Goal: Task Accomplishment & Management: Manage account settings

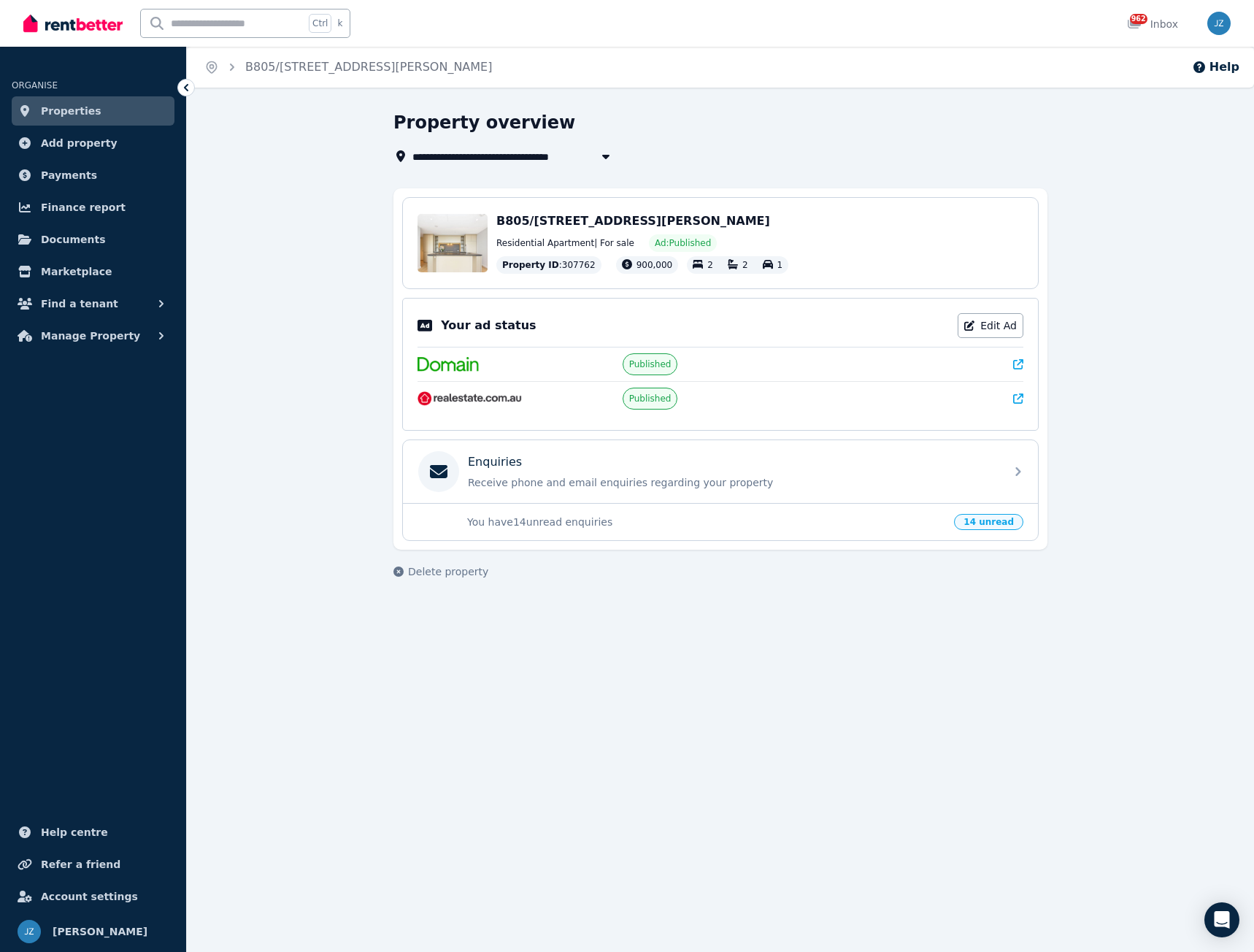
click at [77, 110] on span "Properties" at bounding box center [71, 111] width 61 height 18
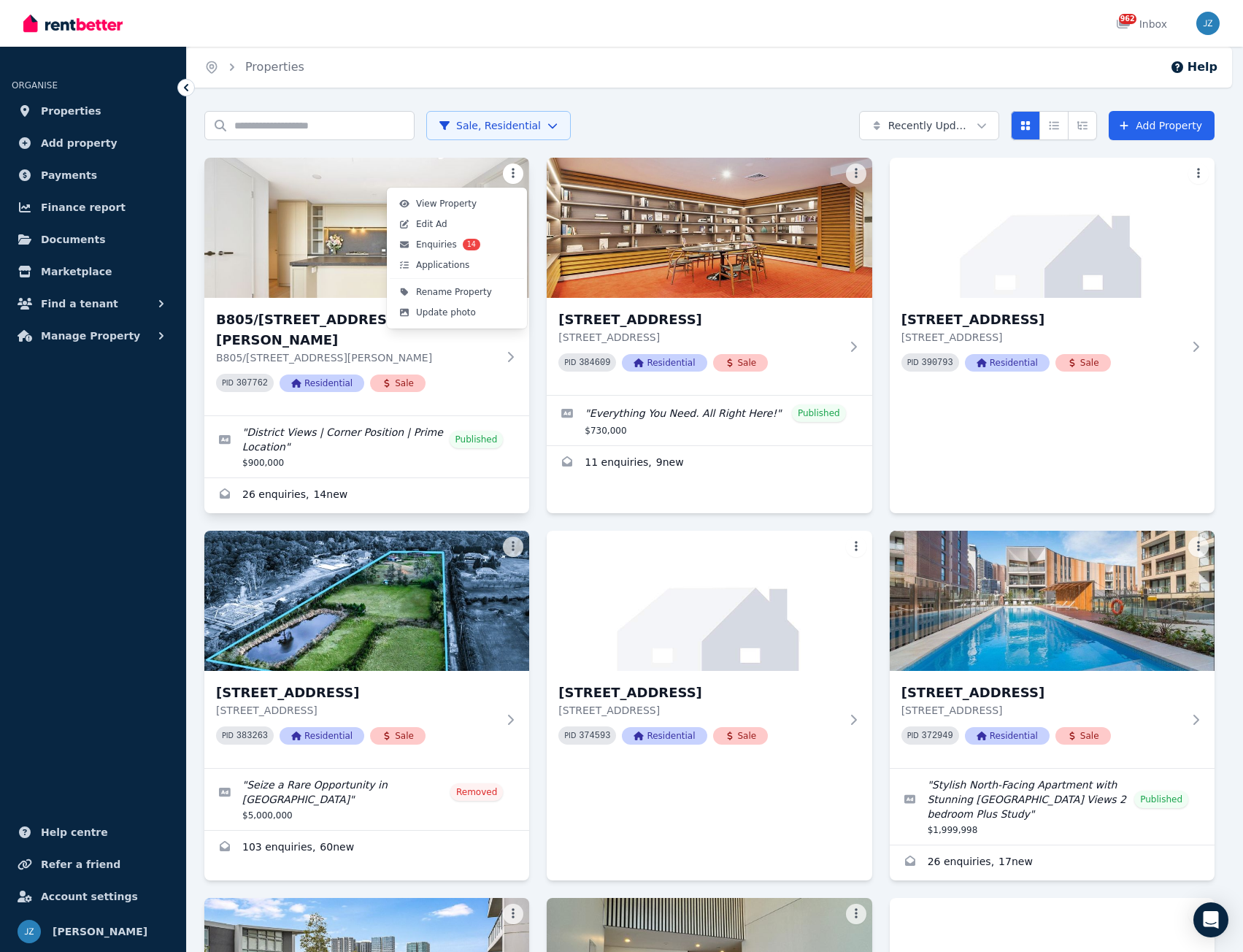
click at [518, 172] on html "Open main menu 962 Inbox Open user menu ORGANISE Properties Add property Paymen…" at bounding box center [621, 476] width 1243 height 952
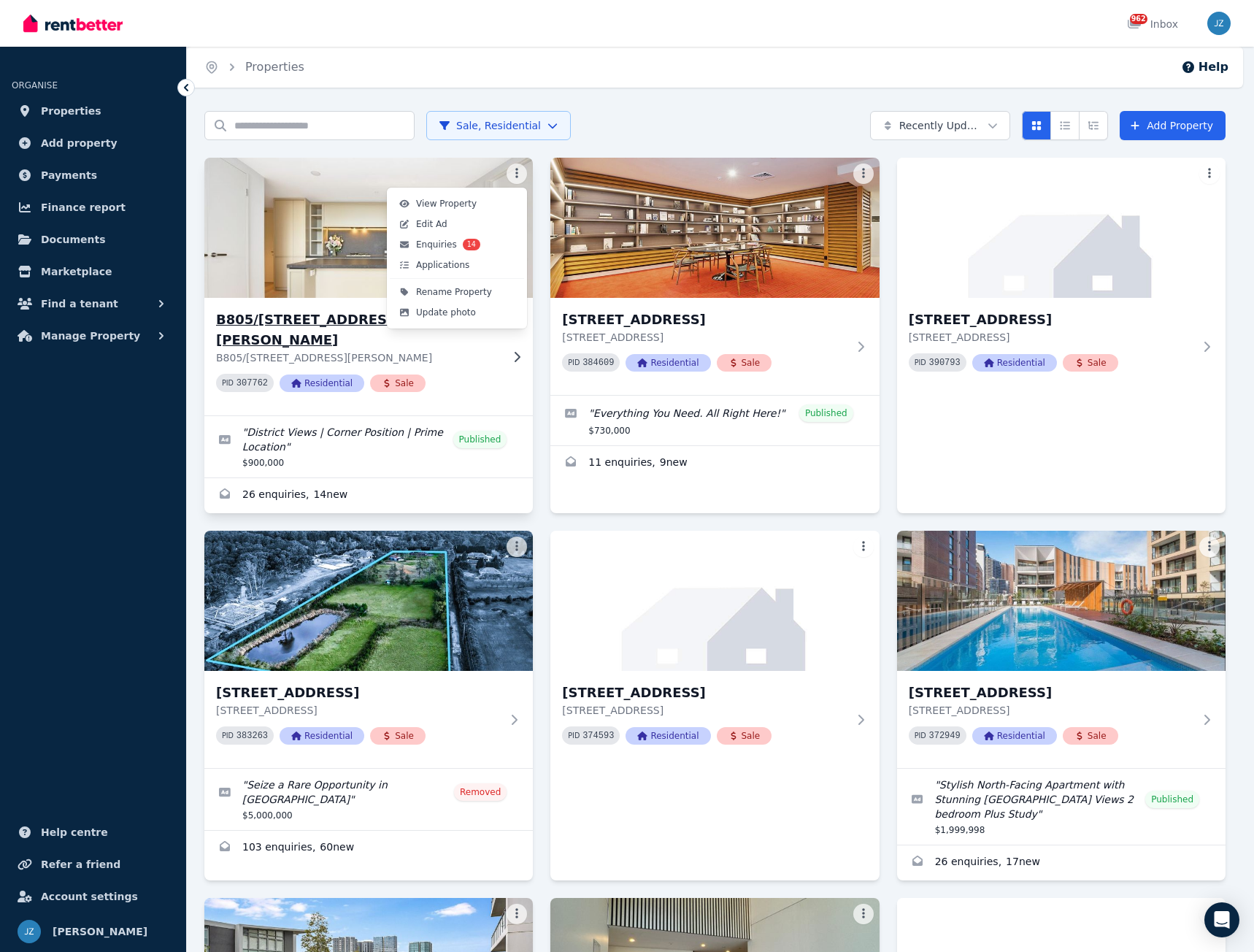
click at [433, 220] on span "Edit Ad" at bounding box center [432, 224] width 31 height 12
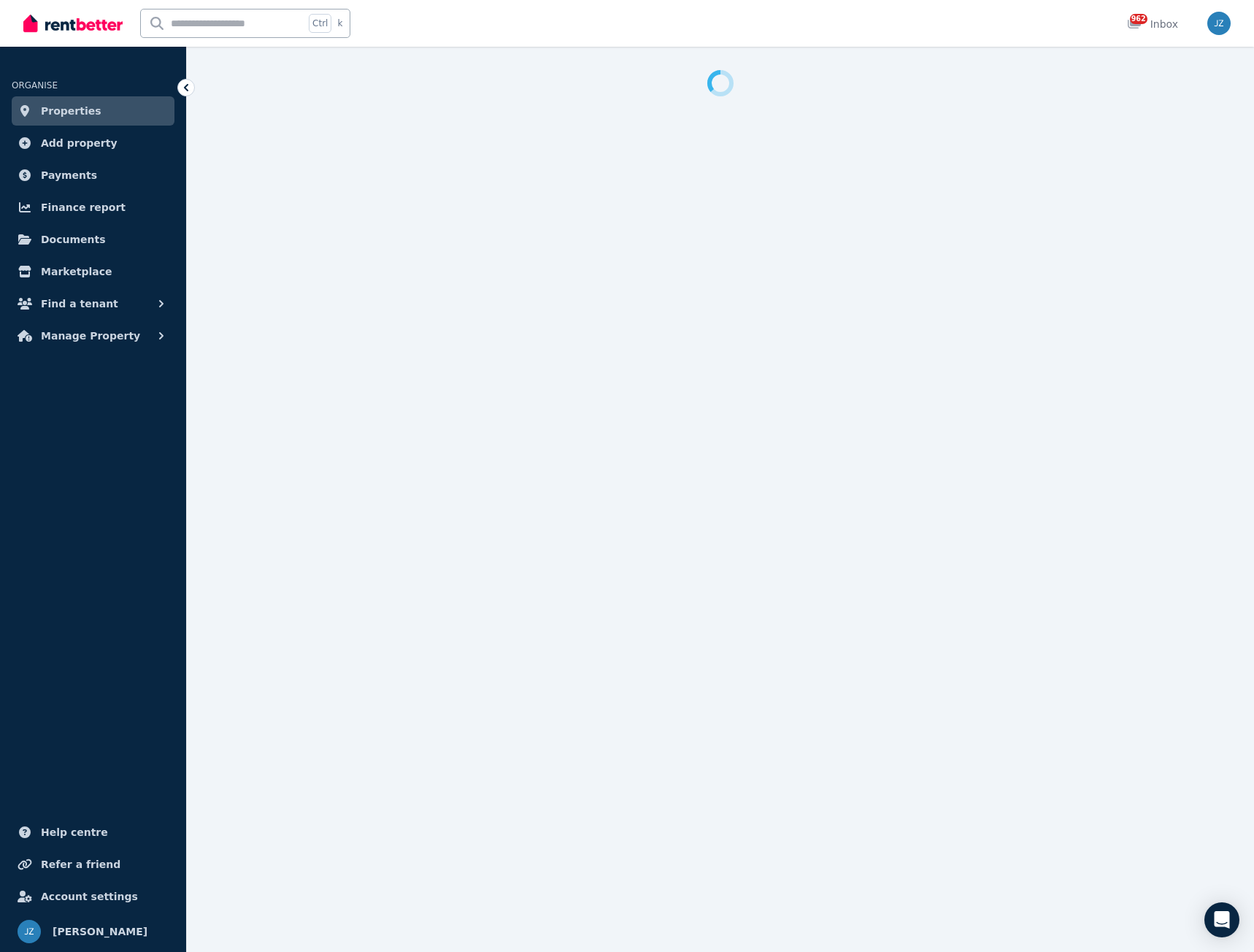
select select "**********"
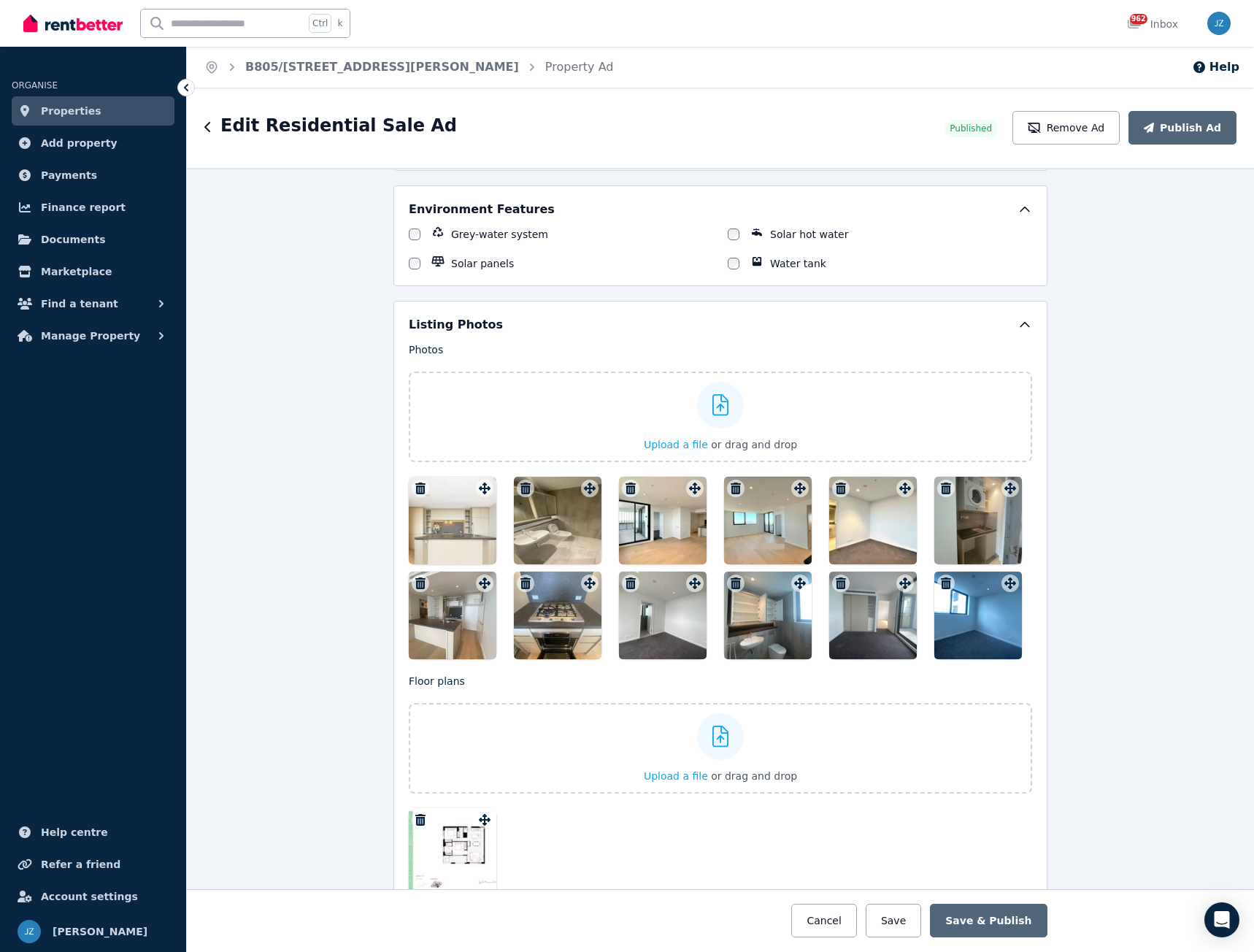
scroll to position [2015, 0]
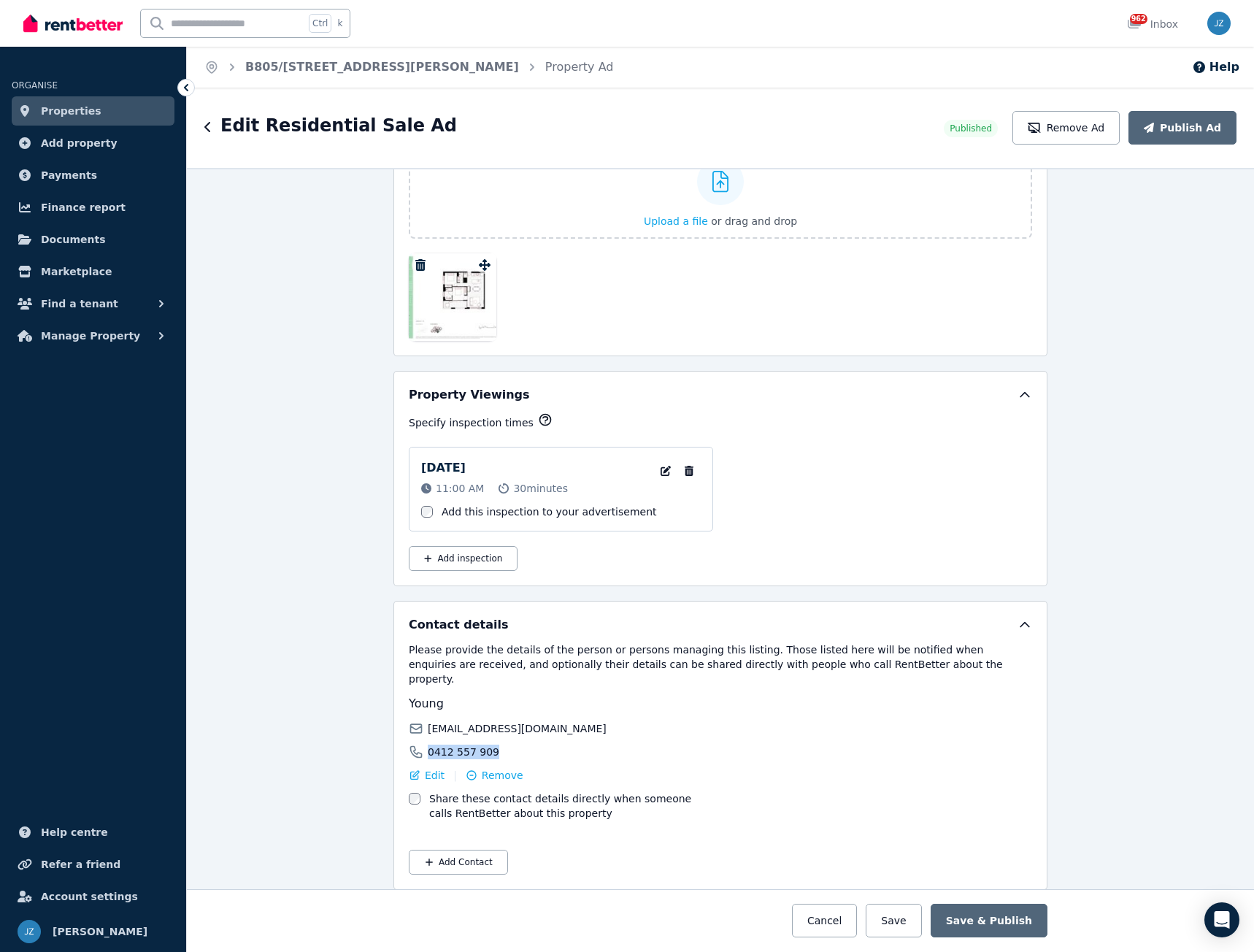
drag, startPoint x: 488, startPoint y: 737, endPoint x: 425, endPoint y: 741, distance: 63.1
click at [425, 745] on div "0412 557 909" at bounding box center [562, 752] width 308 height 14
copy span "0412 557 909"
